Goal: Task Accomplishment & Management: Manage account settings

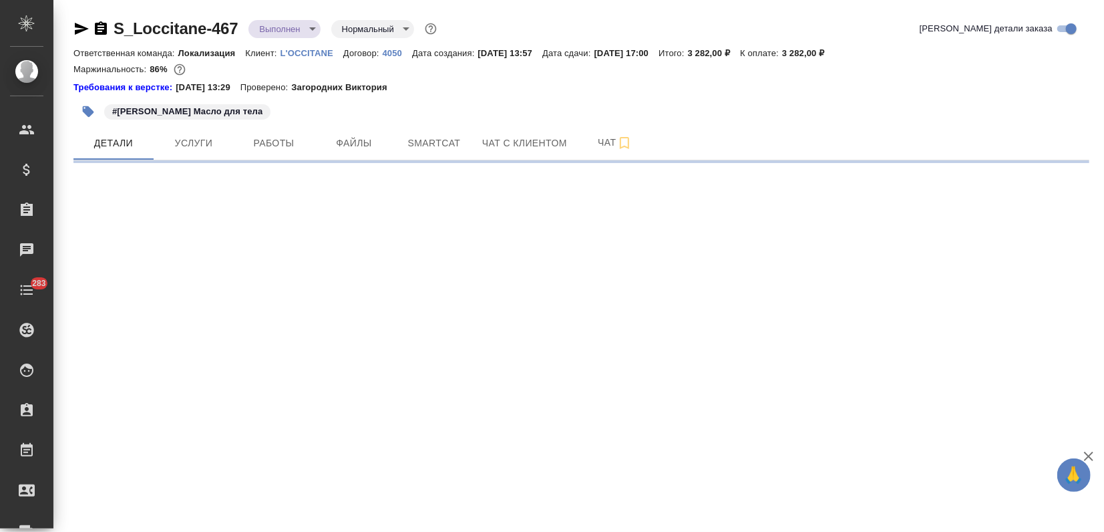
select select "RU"
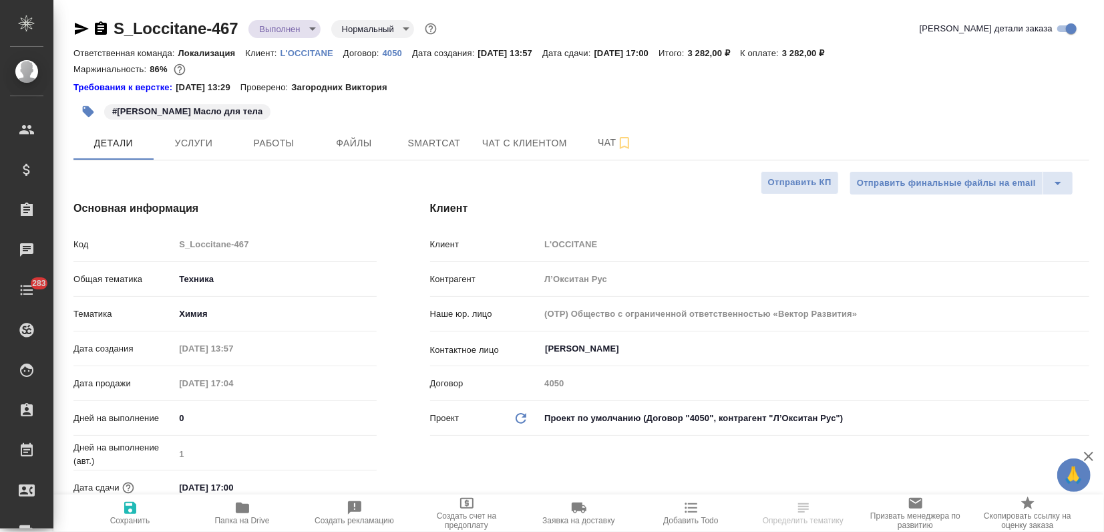
type textarea "x"
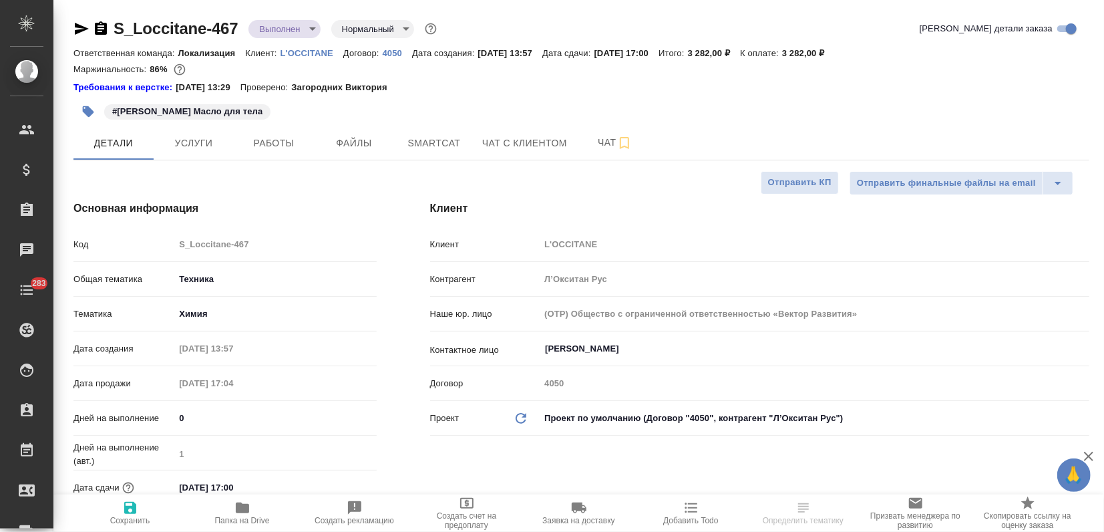
type textarea "x"
type input "Сеитов Павел"
type textarea "x"
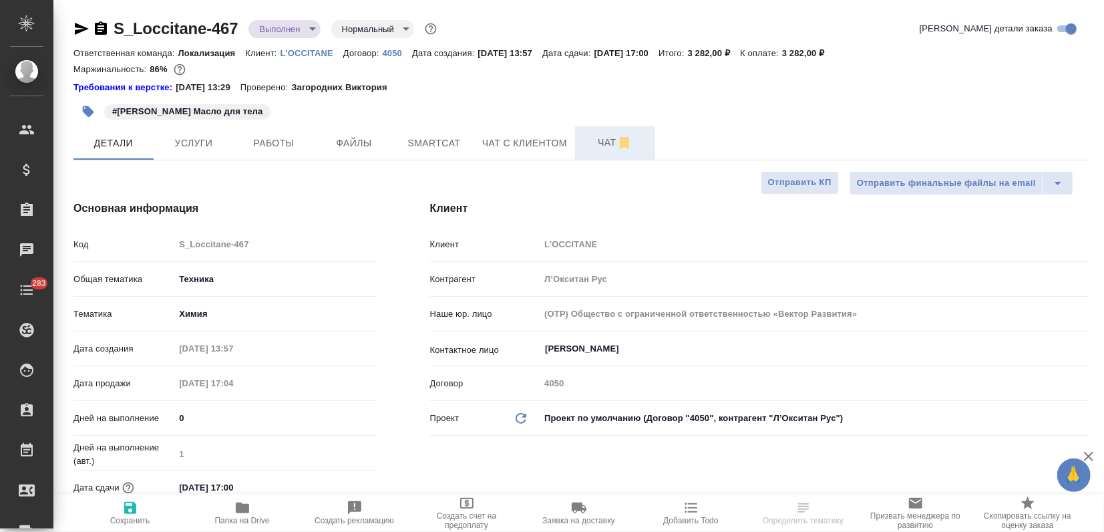
click at [596, 134] on span "Чат" at bounding box center [615, 142] width 64 height 17
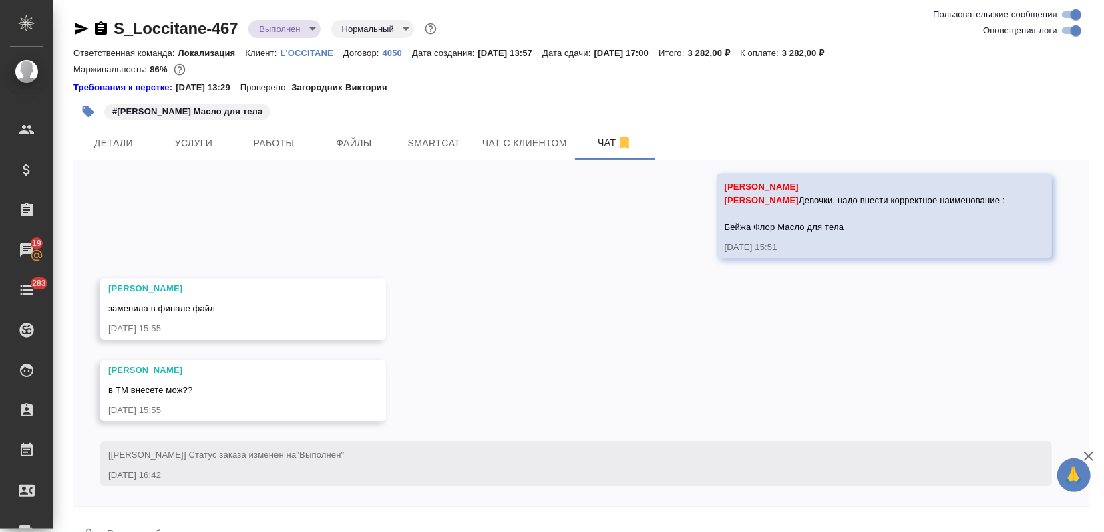
scroll to position [6012, 0]
click at [208, 137] on span "Услуги" at bounding box center [194, 143] width 64 height 17
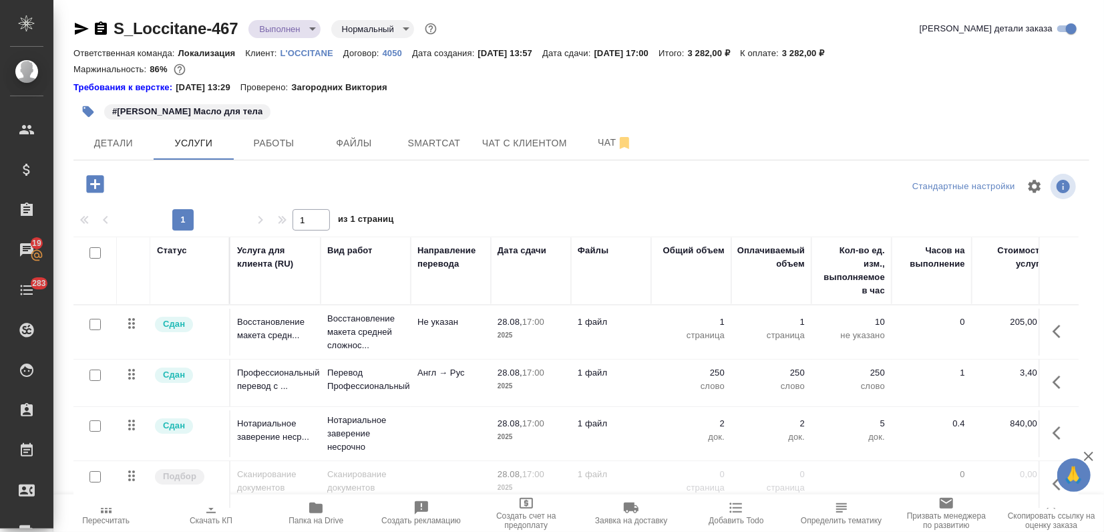
click at [319, 501] on icon "button" at bounding box center [316, 508] width 16 height 16
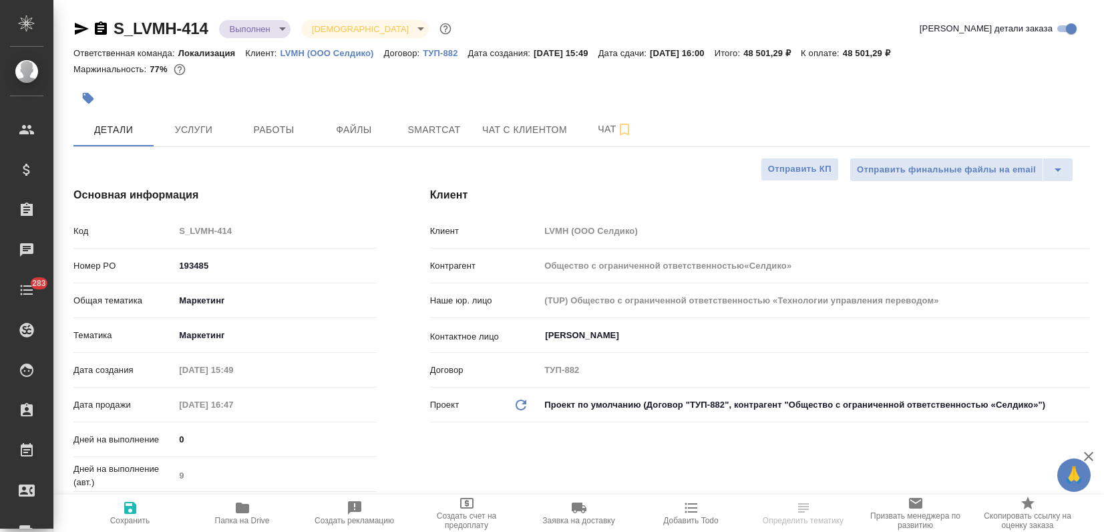
select select "RU"
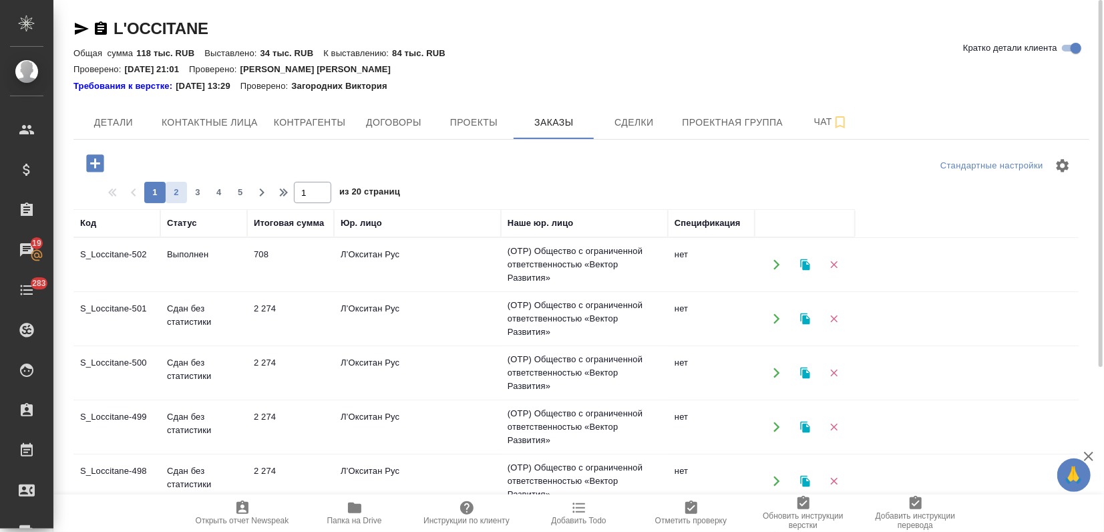
click at [174, 188] on span "2" at bounding box center [176, 192] width 21 height 13
type input "2"
click at [176, 277] on td "Сдан без статистики" at bounding box center [203, 264] width 87 height 47
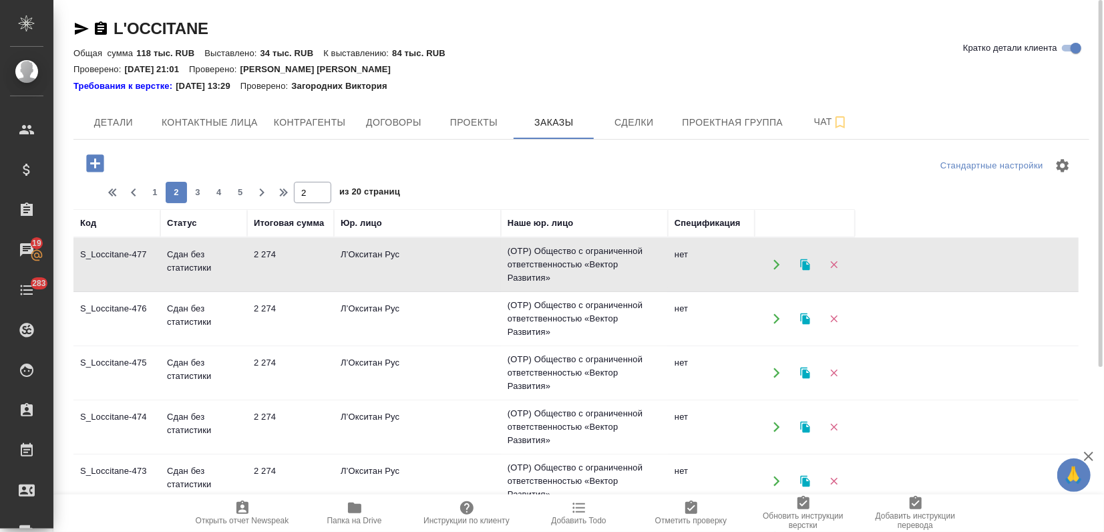
click at [176, 277] on td "Сдан без статистики" at bounding box center [203, 264] width 87 height 47
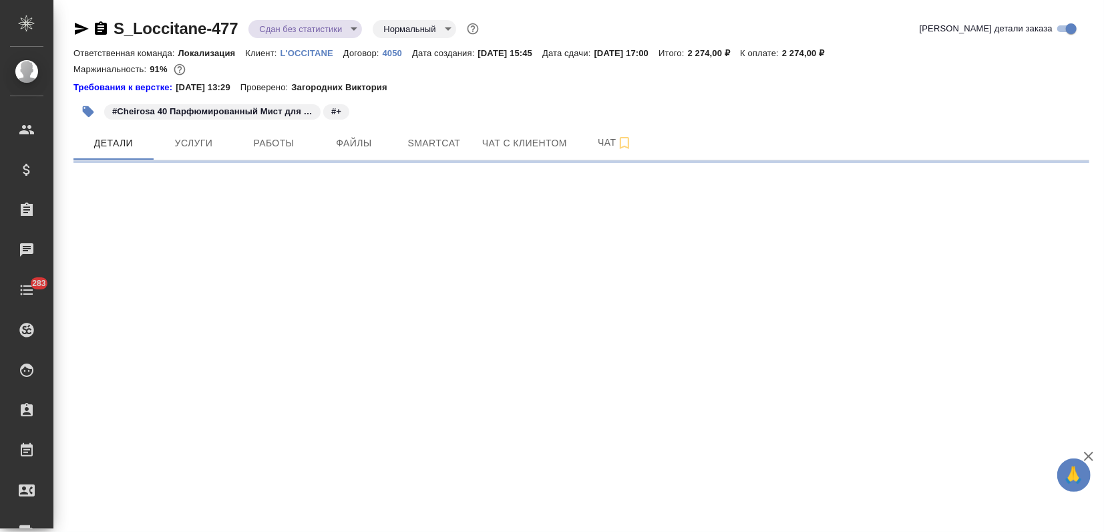
select select "RU"
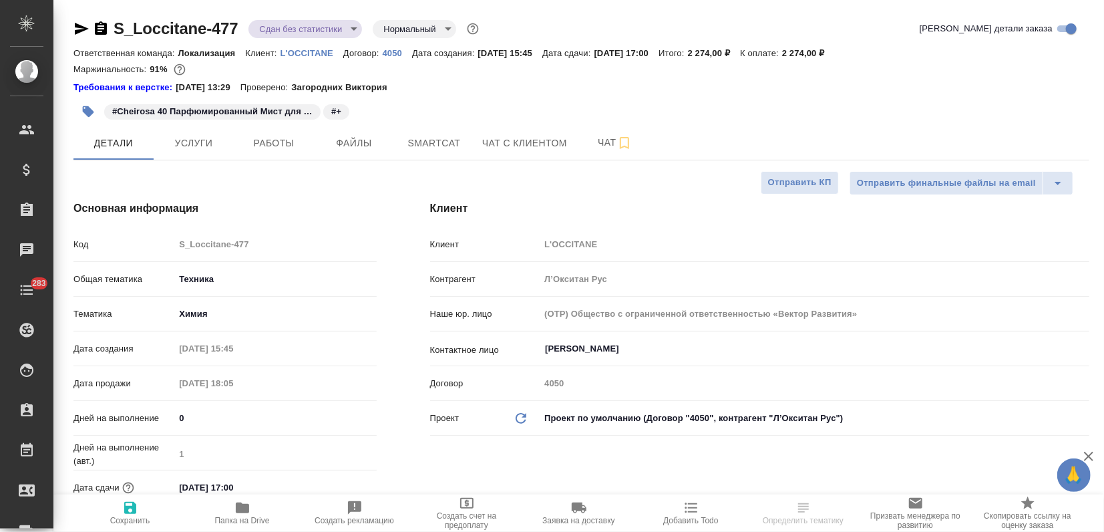
type textarea "x"
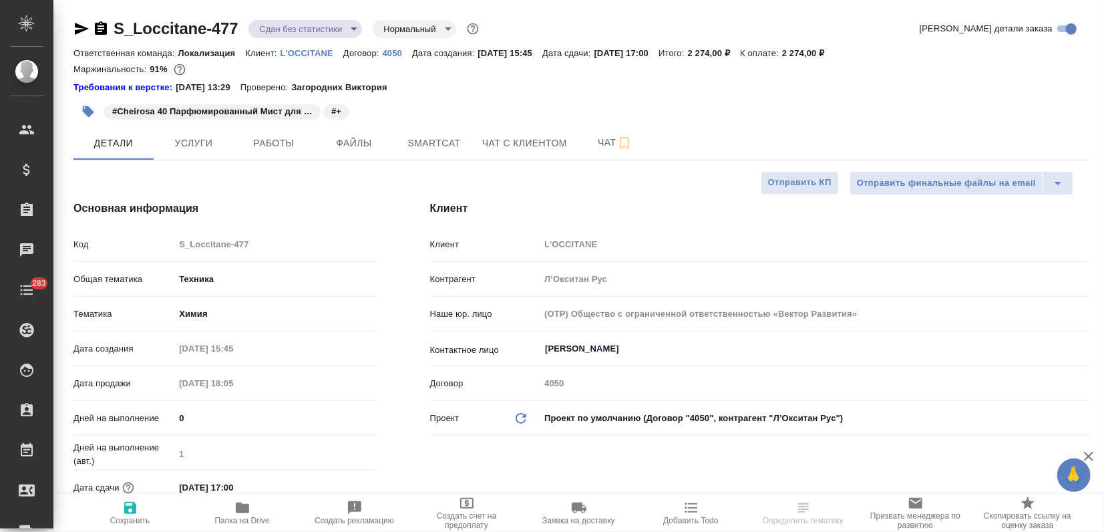
type textarea "x"
click at [245, 510] on icon "button" at bounding box center [242, 507] width 13 height 11
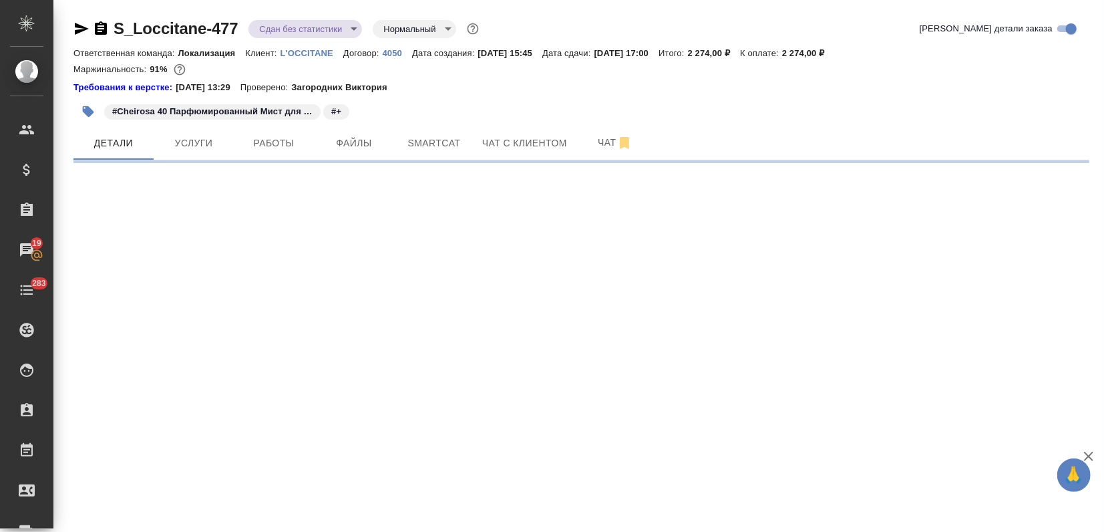
select select "RU"
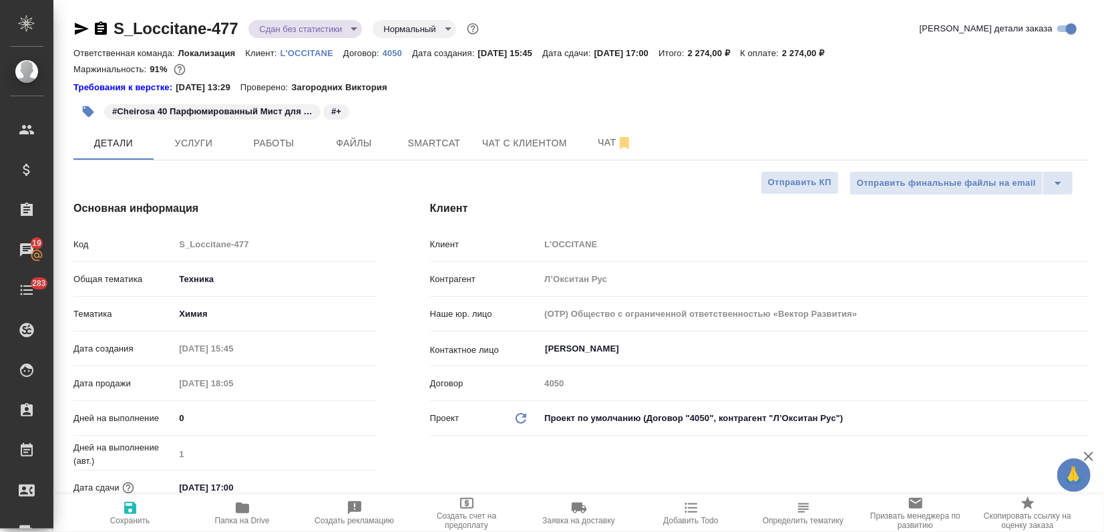
type textarea "x"
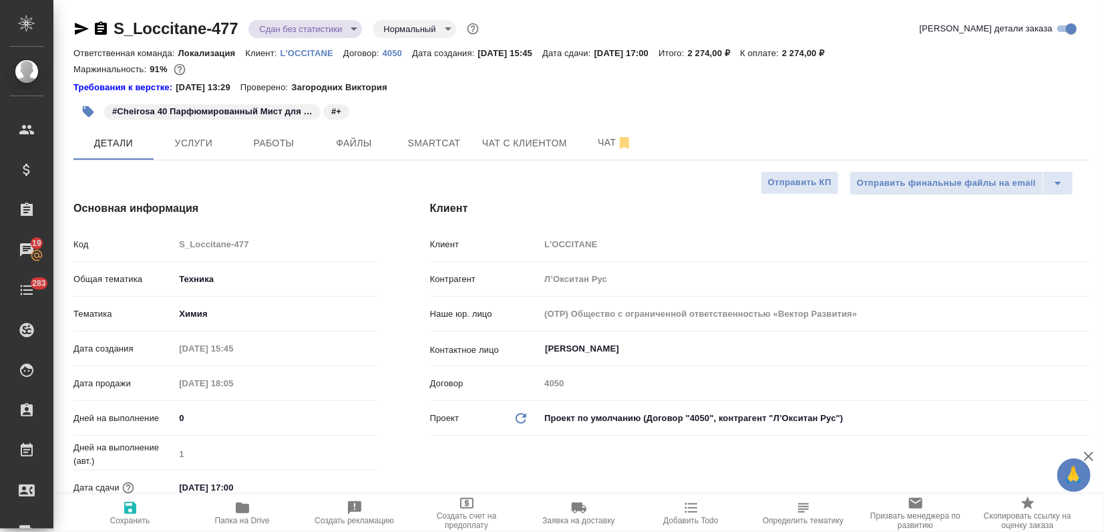
type textarea "x"
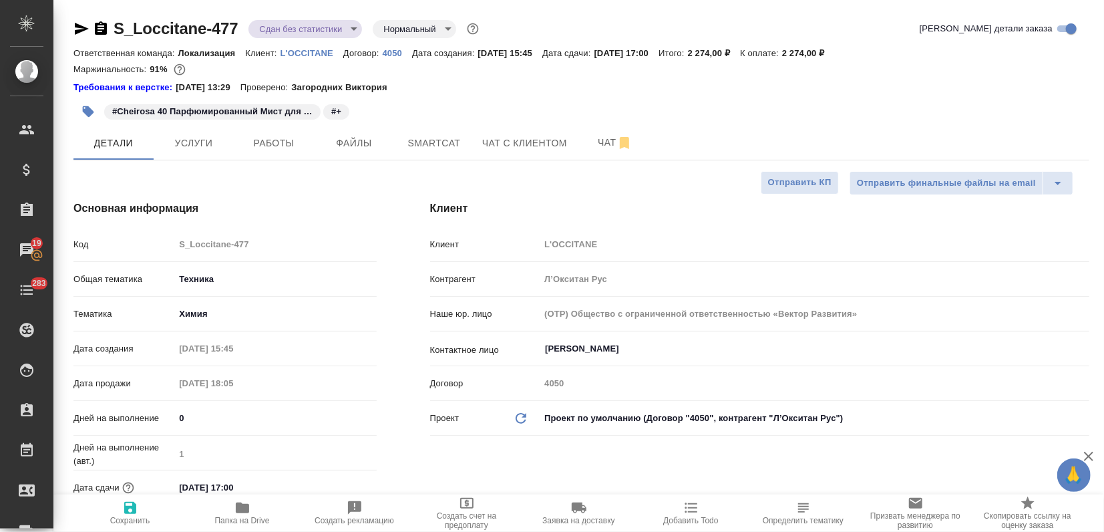
type textarea "x"
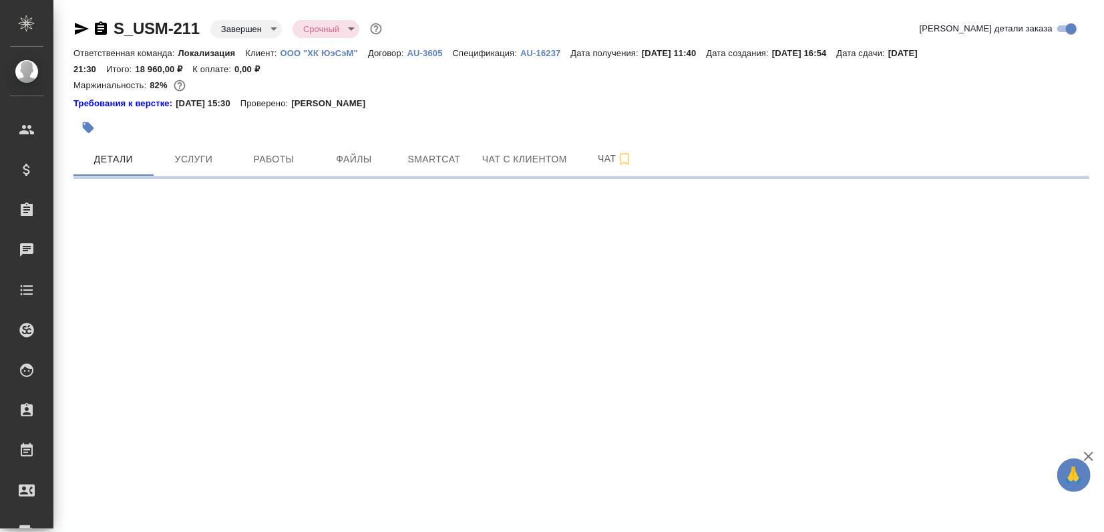
select select "RU"
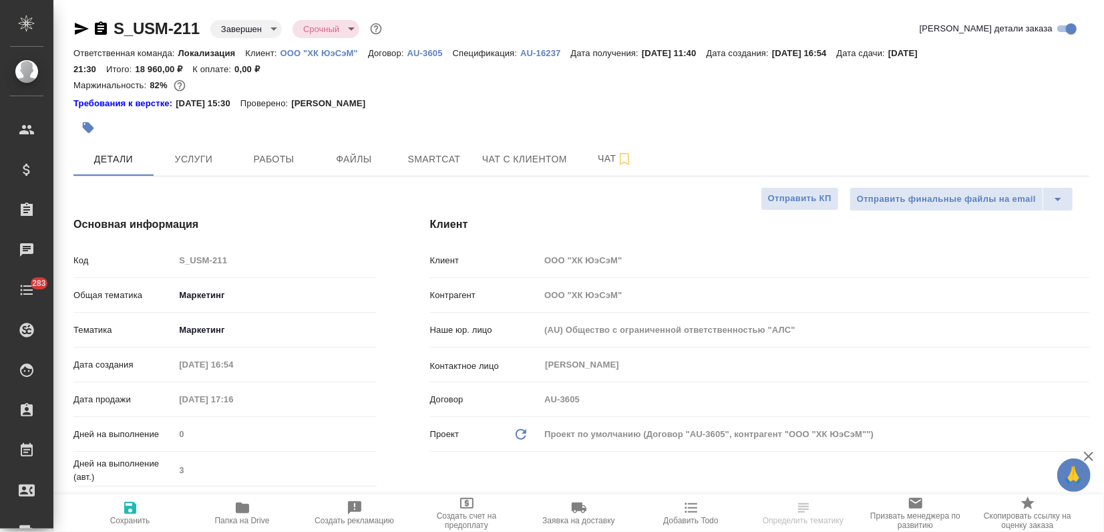
type textarea "x"
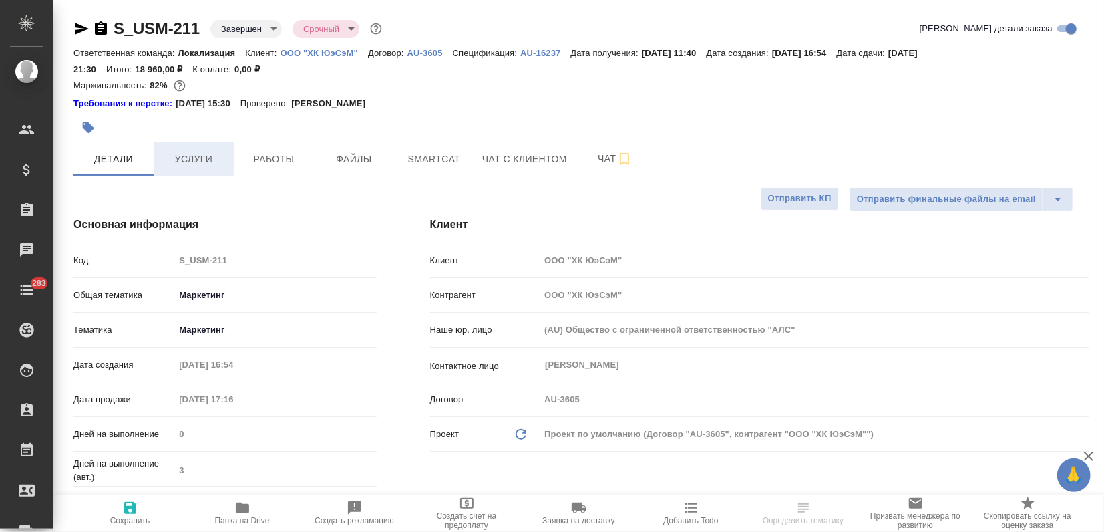
type textarea "x"
click at [198, 160] on span "Услуги" at bounding box center [194, 159] width 64 height 17
